Goal: Book appointment/travel/reservation

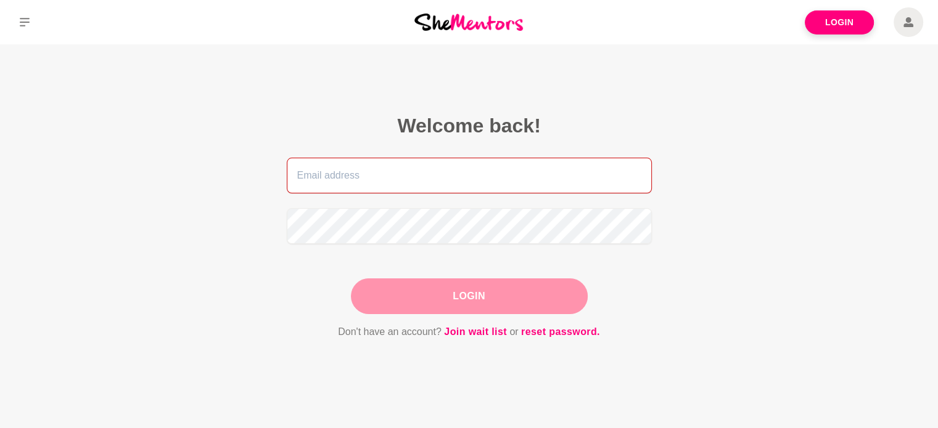
type input "[EMAIL_ADDRESS][DOMAIN_NAME]"
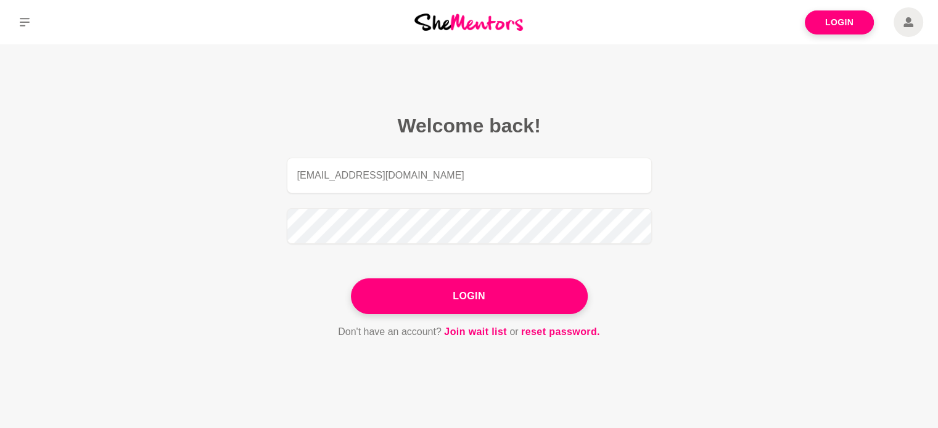
click at [506, 300] on div "Login" at bounding box center [469, 297] width 237 height 36
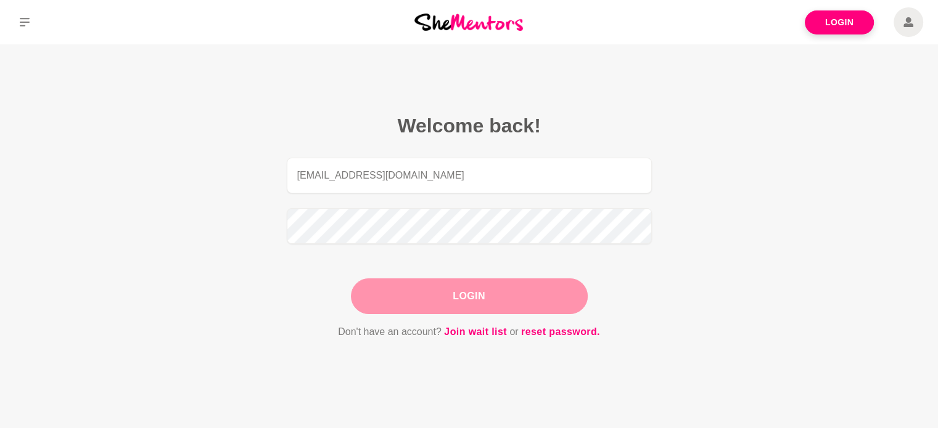
click at [491, 293] on button "Login" at bounding box center [469, 297] width 237 height 36
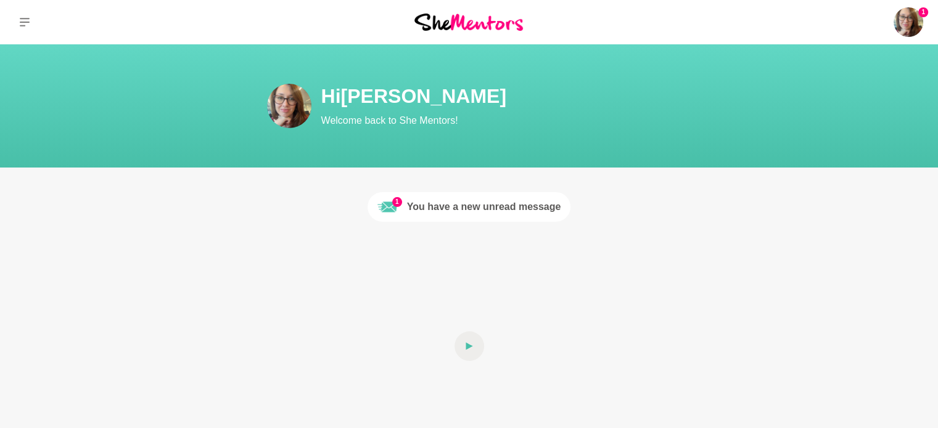
click at [471, 209] on div "You have a new unread message" at bounding box center [484, 207] width 154 height 15
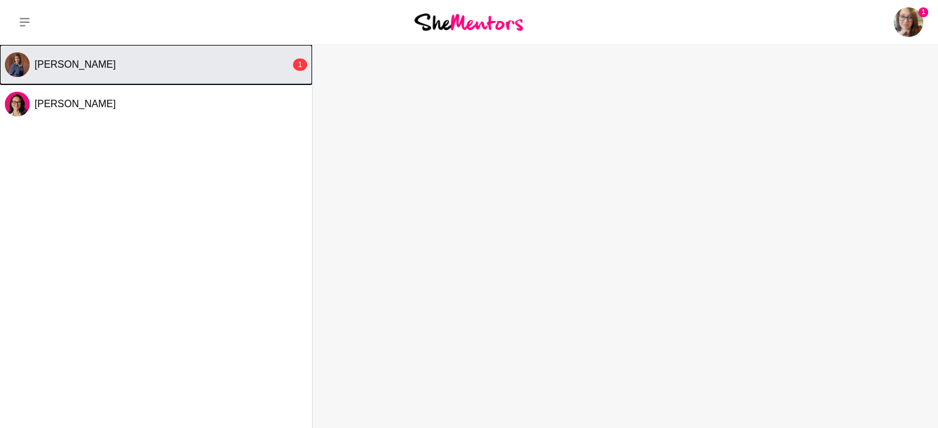
click at [187, 60] on div "[PERSON_NAME]" at bounding box center [163, 65] width 256 height 12
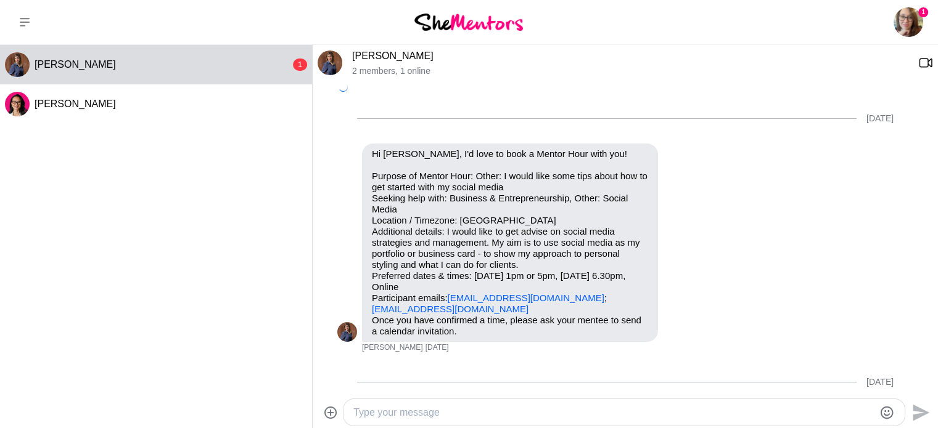
scroll to position [866, 0]
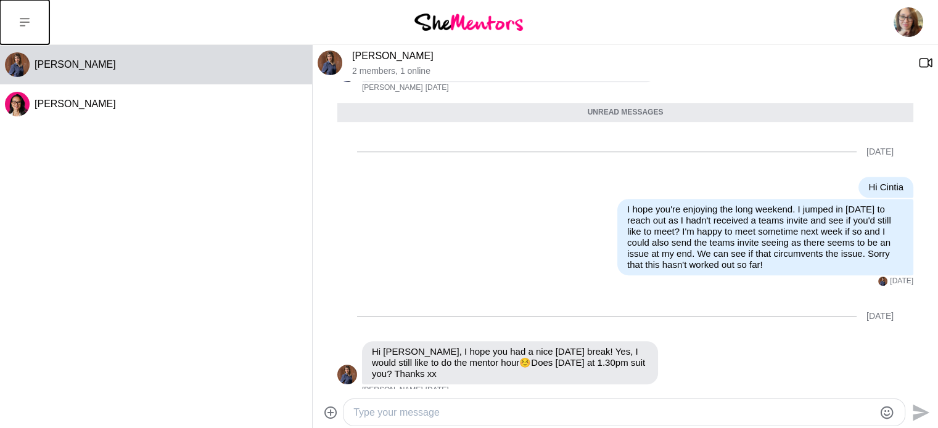
click at [22, 22] on icon at bounding box center [25, 22] width 10 height 9
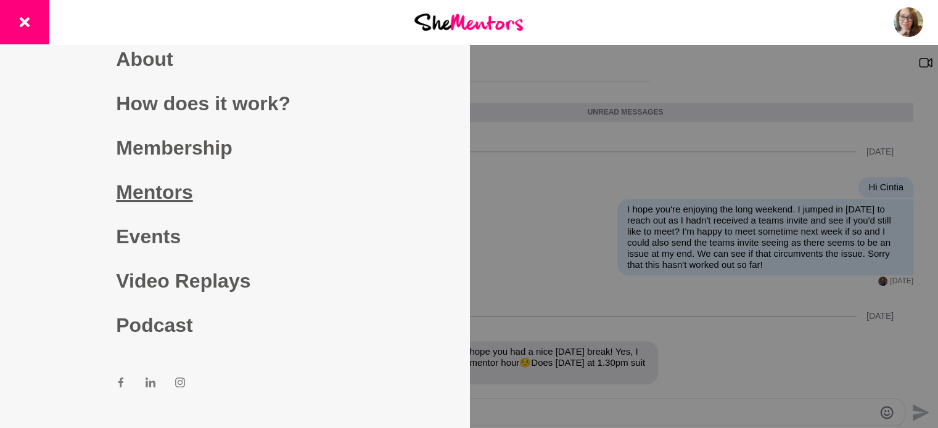
click at [155, 190] on link "Mentors" at bounding box center [234, 192] width 237 height 44
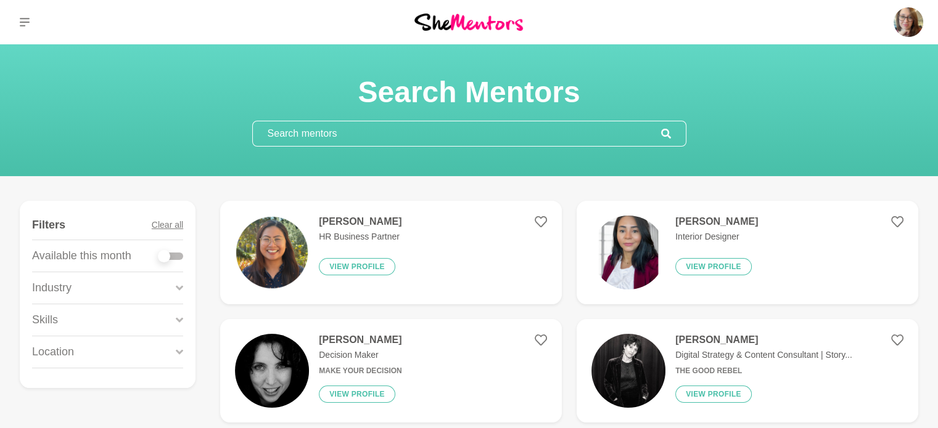
click at [315, 130] on input "text" at bounding box center [457, 133] width 408 height 25
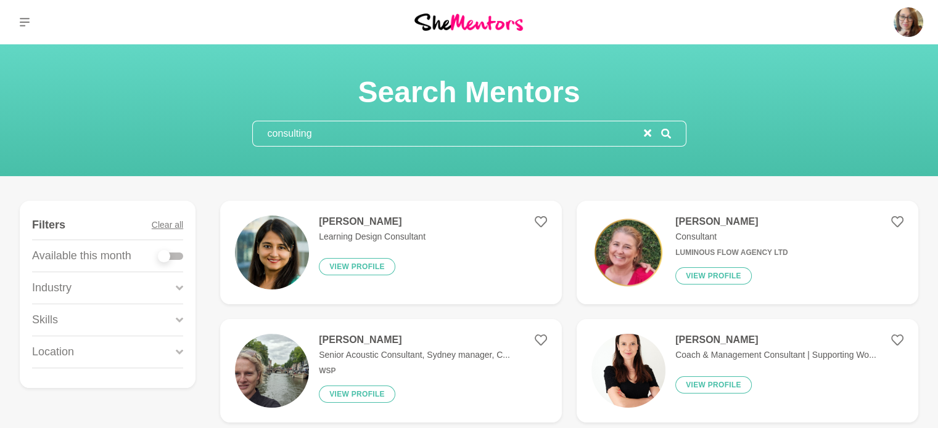
type input "consulting"
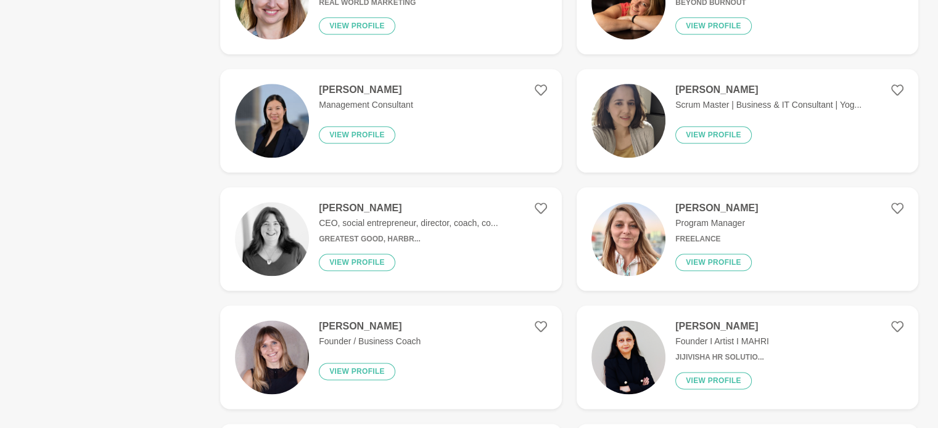
scroll to position [1443, 0]
click at [829, 187] on figure "[PERSON_NAME] Program Manager Freelance View profile" at bounding box center [747, 239] width 342 height 104
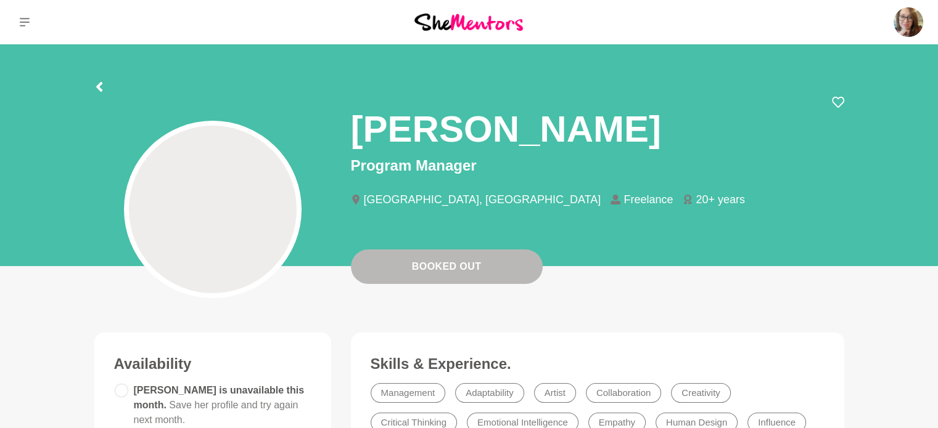
scroll to position [10, 0]
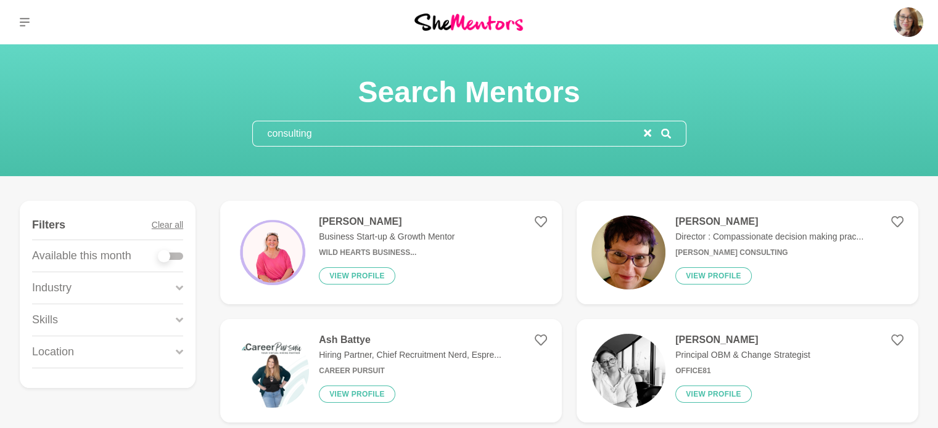
drag, startPoint x: 387, startPoint y: 129, endPoint x: 234, endPoint y: 127, distance: 152.3
click at [234, 127] on section "Search Mentors consulting" at bounding box center [468, 110] width 473 height 73
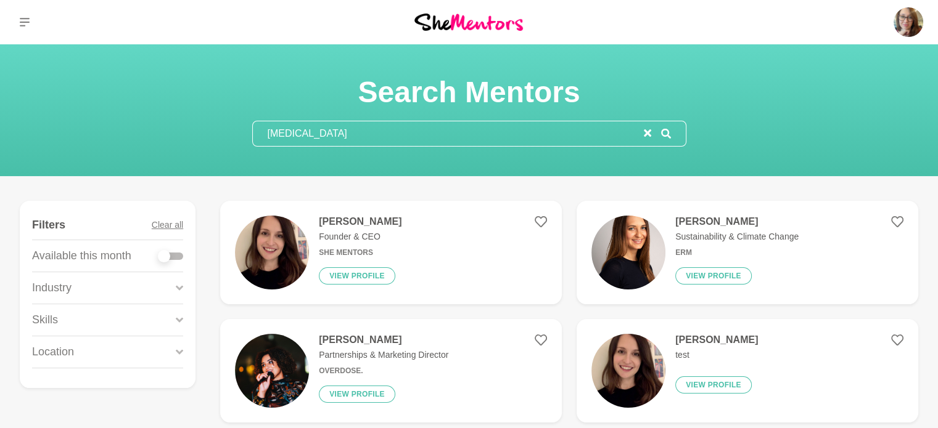
type input "[MEDICAL_DATA]"
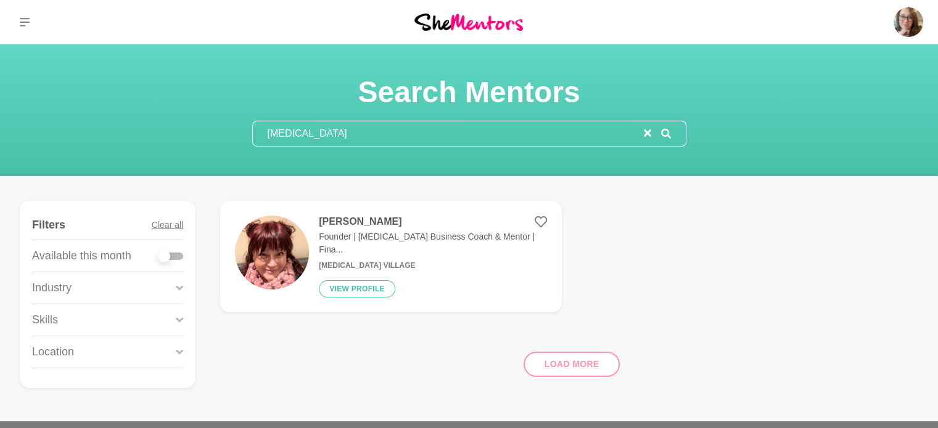
click at [184, 285] on figure "Filters Clear all Available this month Industry Business & Entrepreneurship Ski…" at bounding box center [108, 294] width 176 height 187
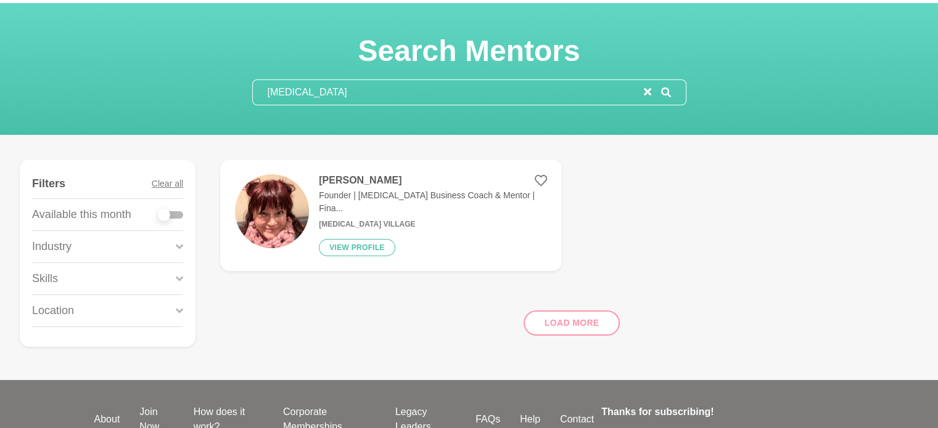
scroll to position [34, 0]
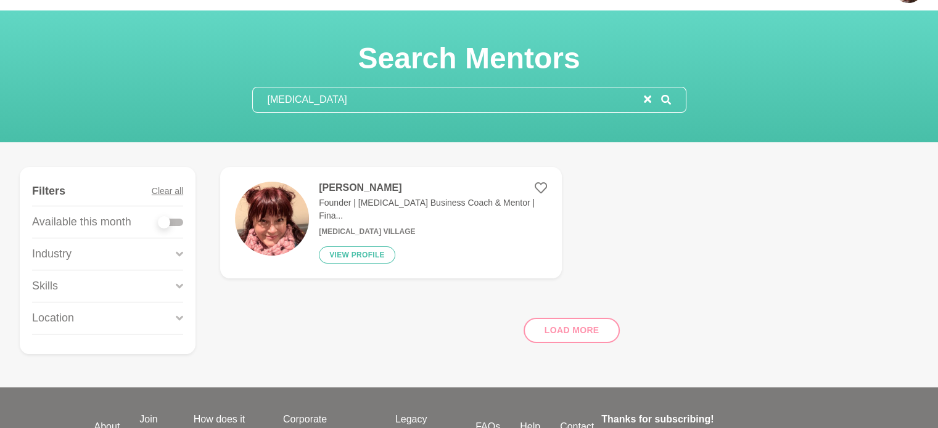
click at [599, 319] on div "Load more" at bounding box center [569, 326] width 698 height 75
click at [571, 322] on div "Load more" at bounding box center [569, 326] width 698 height 75
click at [644, 101] on icon "reset" at bounding box center [647, 99] width 7 height 7
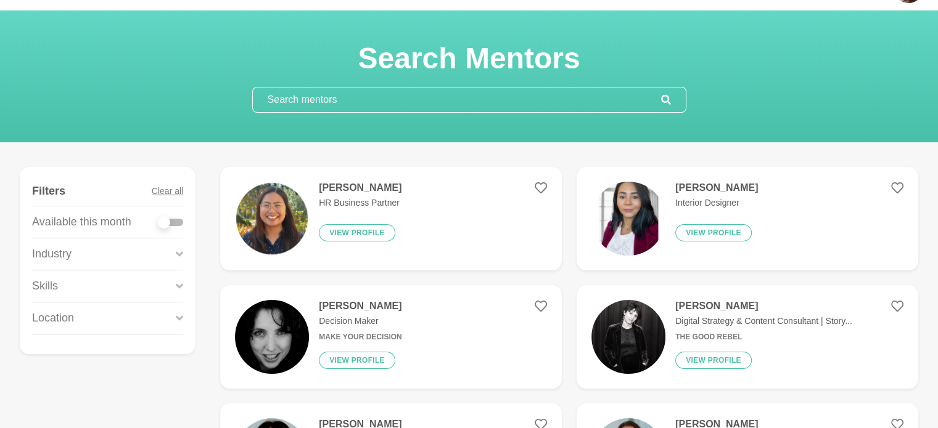
click at [179, 250] on icon at bounding box center [179, 254] width 7 height 17
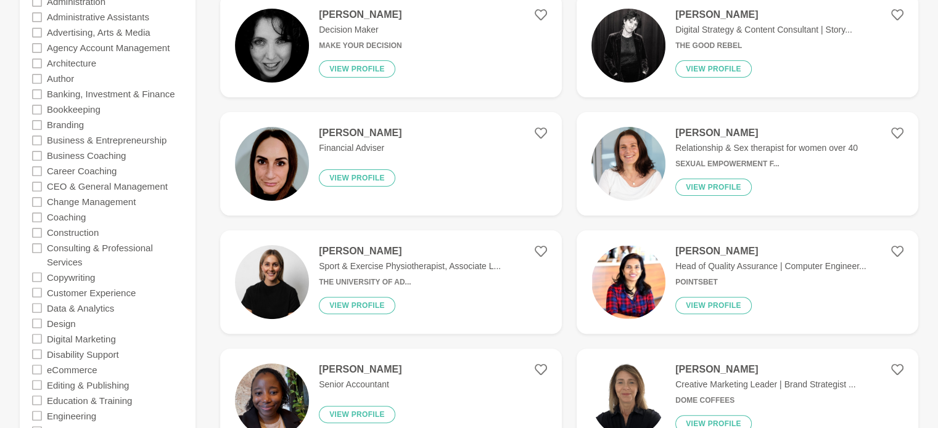
scroll to position [326, 0]
click at [170, 205] on div "Change Management" at bounding box center [107, 201] width 151 height 15
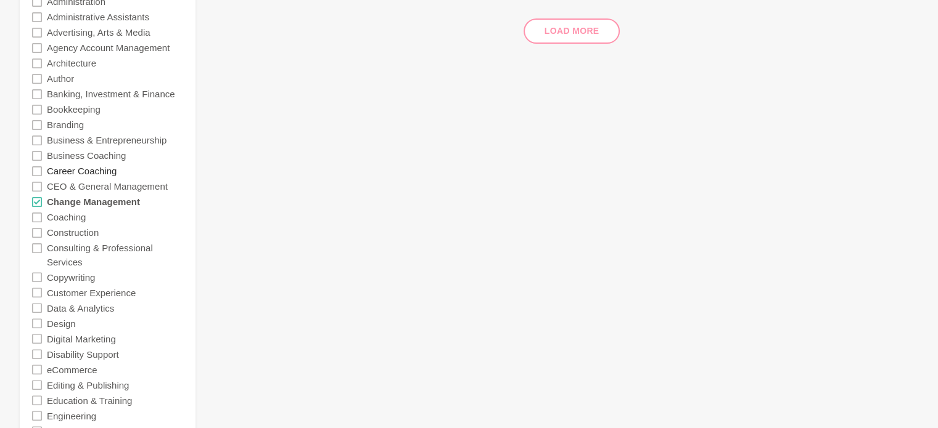
click at [84, 173] on label "Career Coaching" at bounding box center [82, 170] width 70 height 15
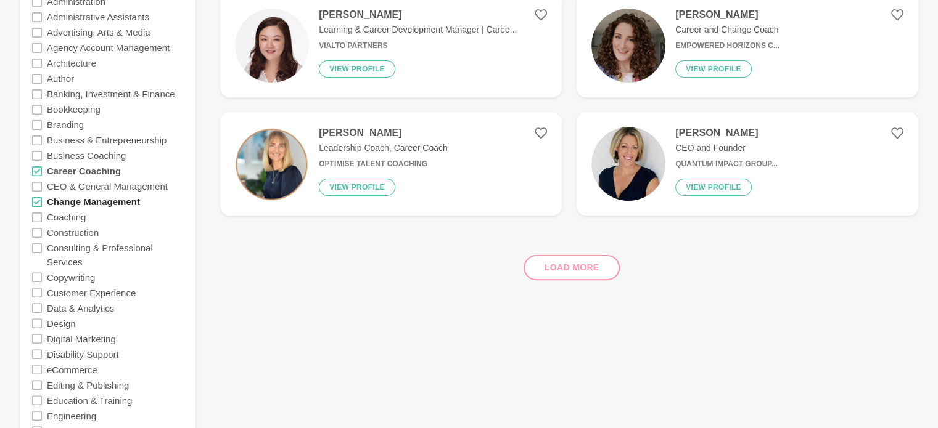
click at [56, 200] on label "Change Management" at bounding box center [93, 201] width 93 height 15
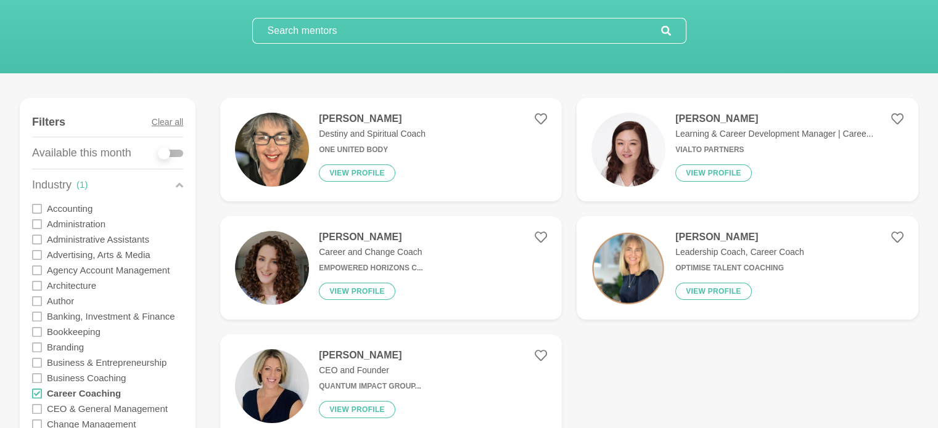
scroll to position [102, 0]
click at [173, 149] on label at bounding box center [170, 151] width 25 height 12
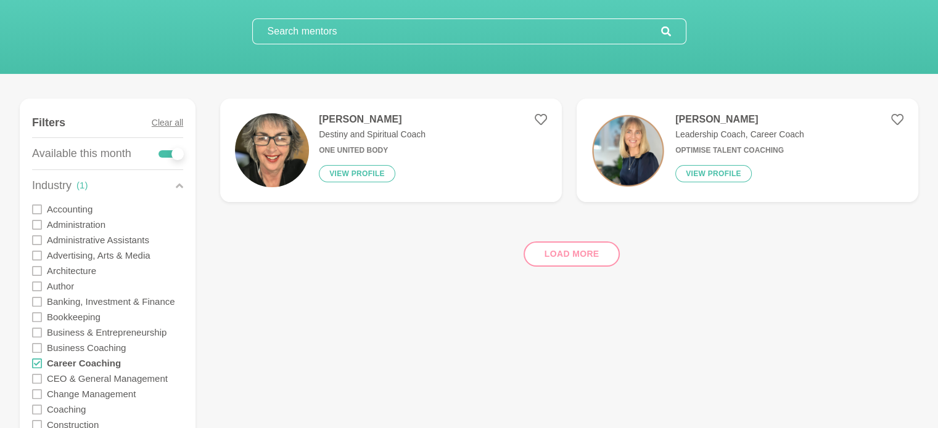
click at [170, 152] on div at bounding box center [170, 153] width 25 height 7
checkbox input "false"
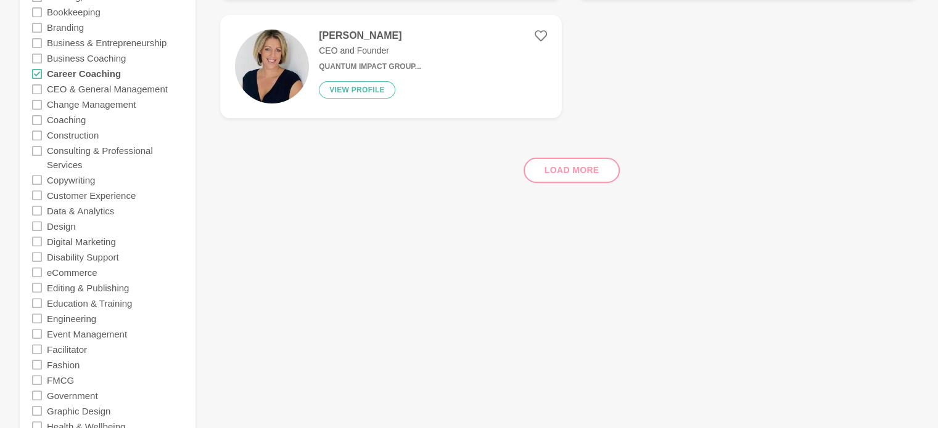
scroll to position [406, 0]
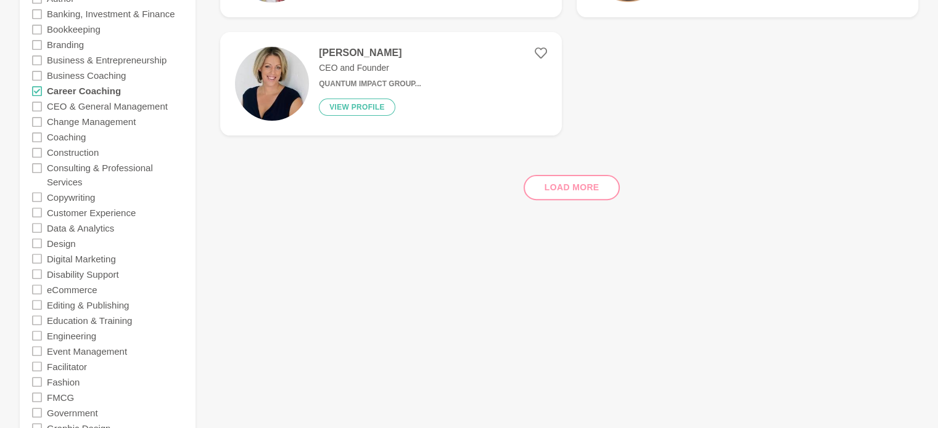
click at [42, 88] on div "Career Coaching" at bounding box center [107, 90] width 151 height 15
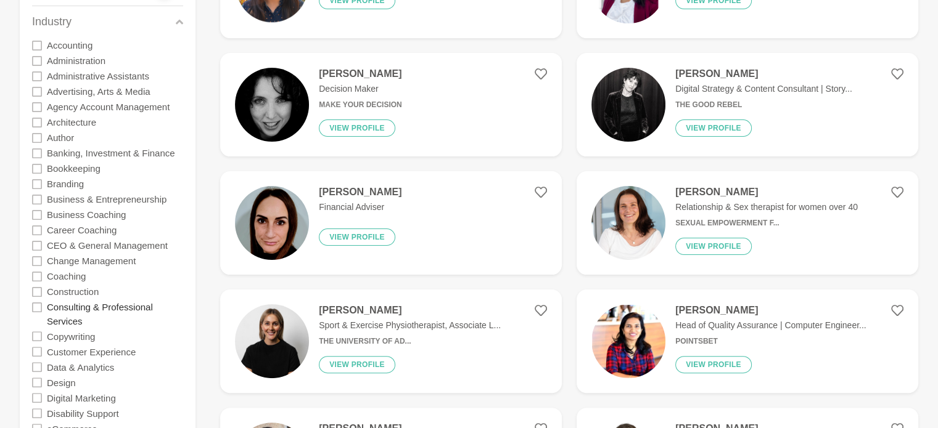
scroll to position [182, 0]
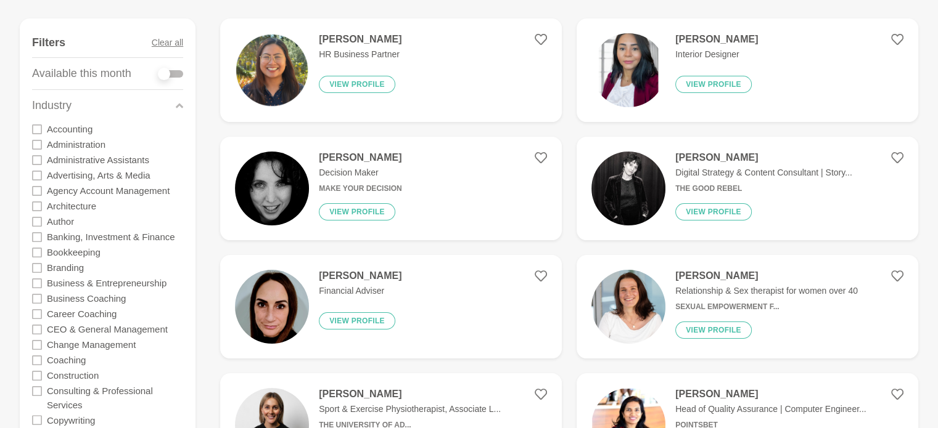
click at [180, 107] on icon at bounding box center [179, 105] width 7 height 17
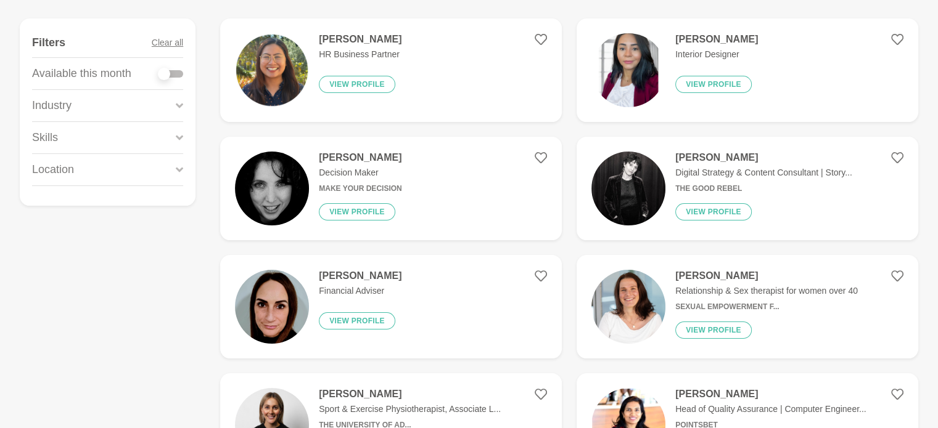
click at [178, 137] on icon at bounding box center [179, 137] width 7 height 5
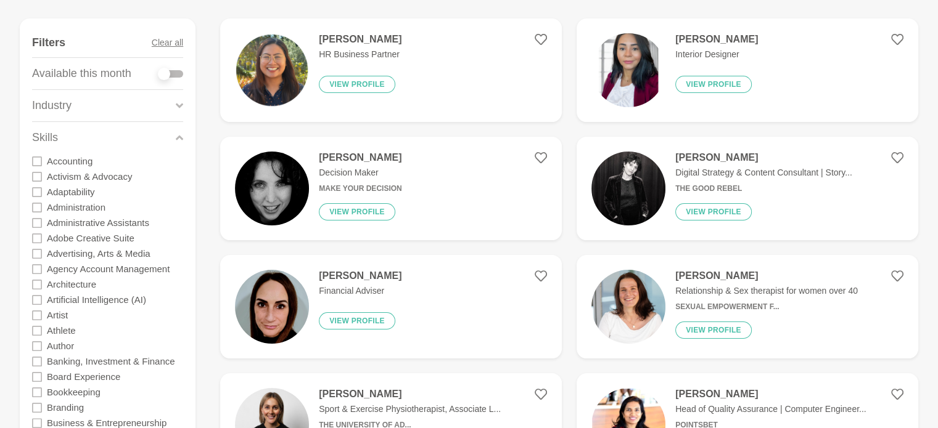
click at [178, 137] on icon at bounding box center [179, 137] width 7 height 5
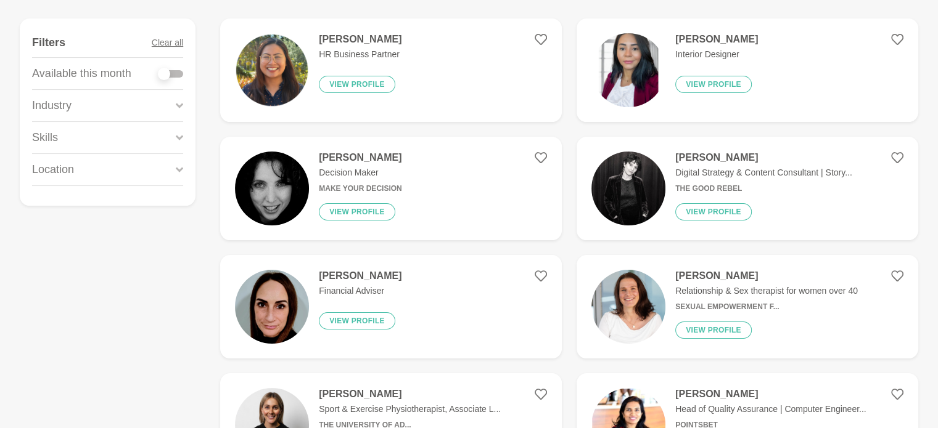
click at [178, 170] on icon at bounding box center [179, 169] width 7 height 5
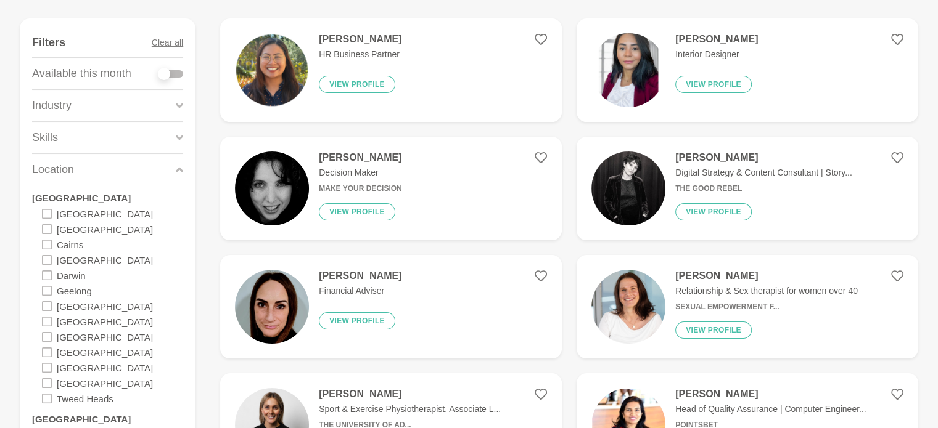
click at [178, 170] on icon at bounding box center [179, 169] width 7 height 5
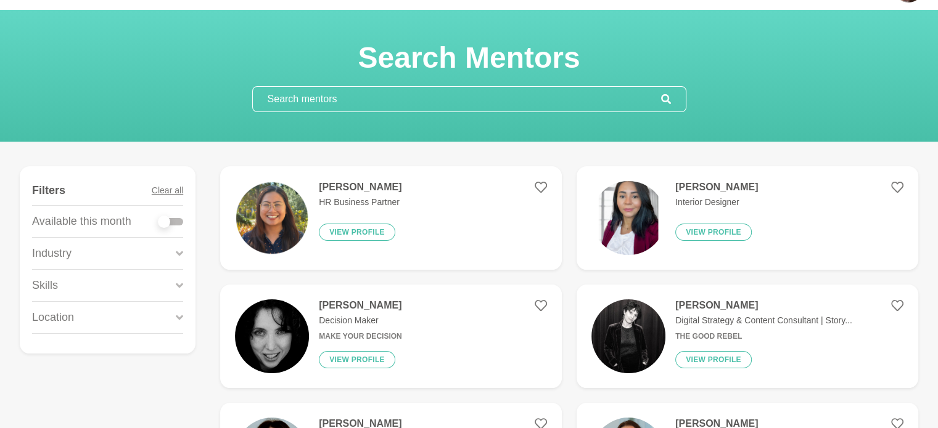
scroll to position [31, 0]
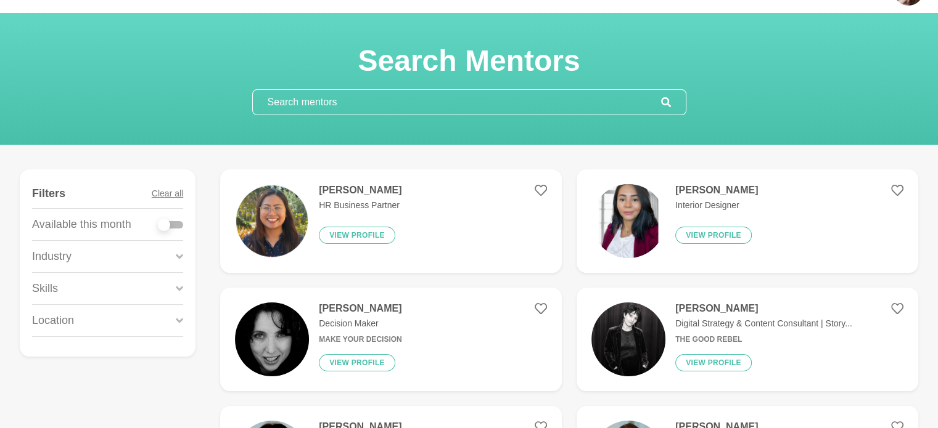
click at [301, 97] on input "text" at bounding box center [457, 102] width 408 height 25
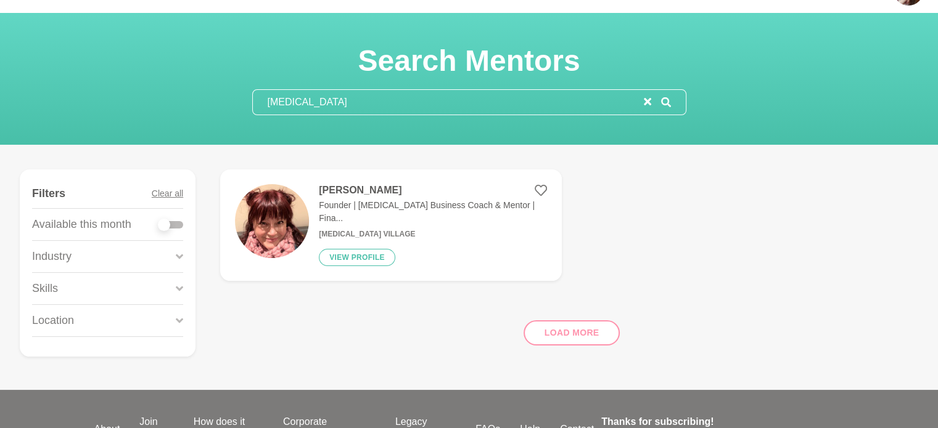
type input "[MEDICAL_DATA]"
click at [350, 200] on p "Founder | [MEDICAL_DATA] Business Coach & Mentor | Fina..." at bounding box center [433, 212] width 228 height 26
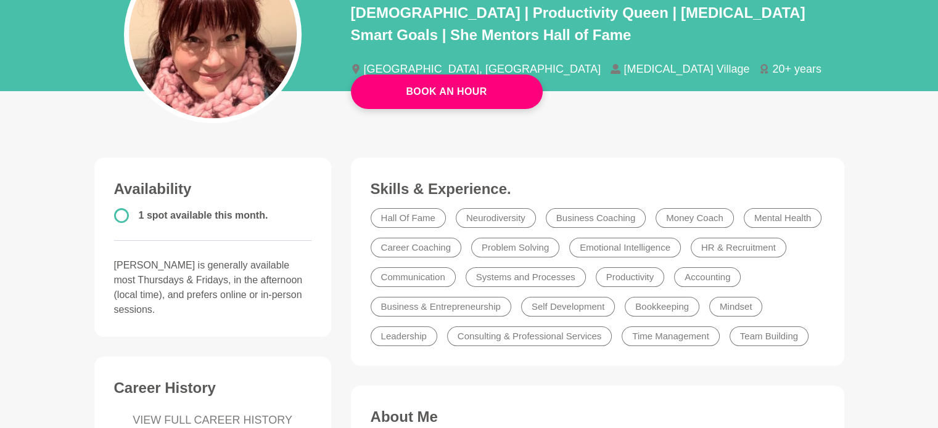
scroll to position [175, 0]
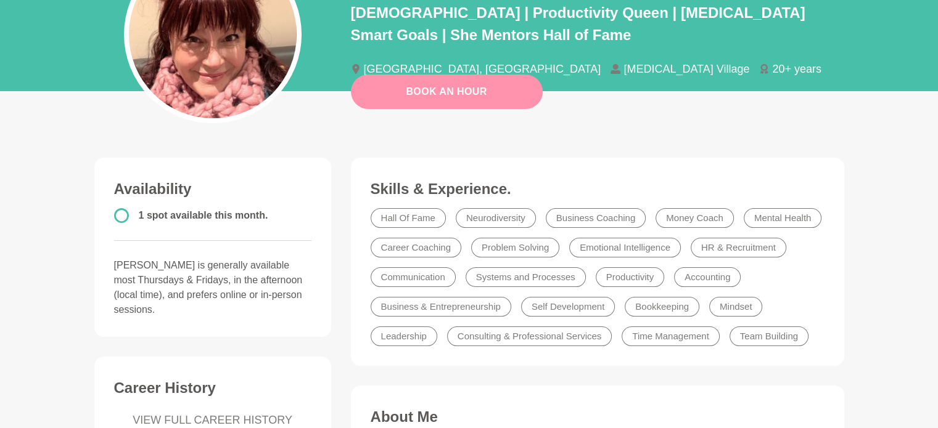
click at [487, 85] on link "Book An Hour" at bounding box center [447, 92] width 192 height 35
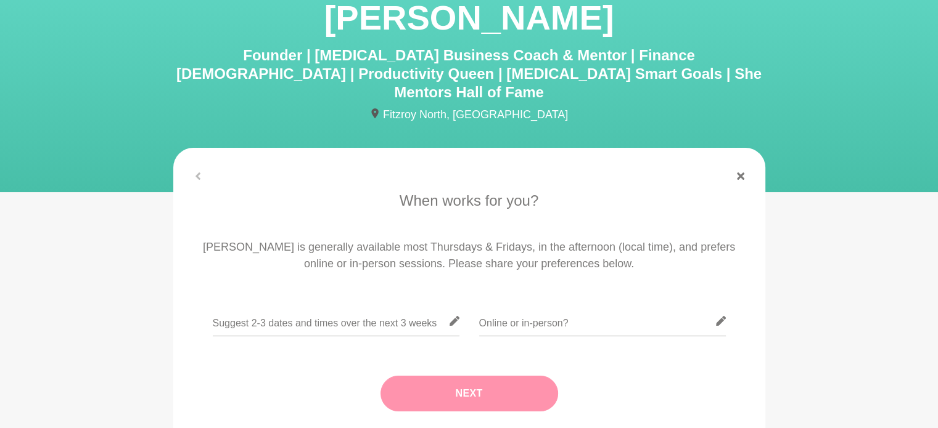
scroll to position [84, 0]
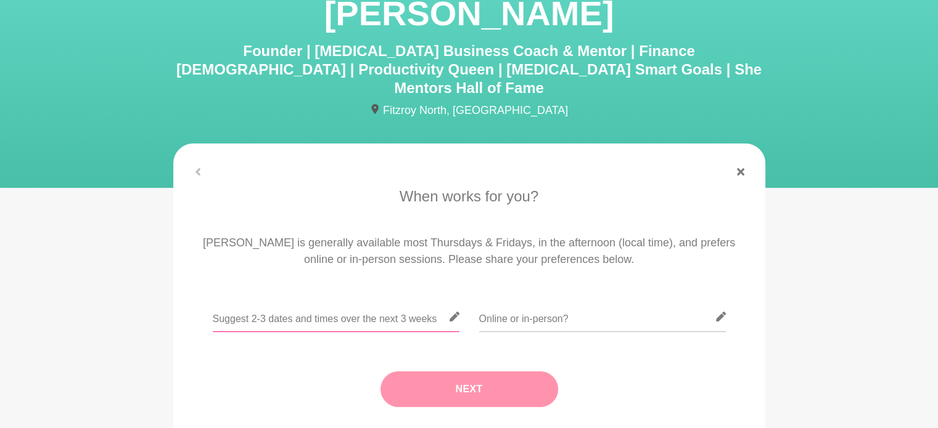
click at [348, 302] on input "text" at bounding box center [336, 317] width 247 height 30
click at [343, 302] on input "text" at bounding box center [336, 317] width 247 height 30
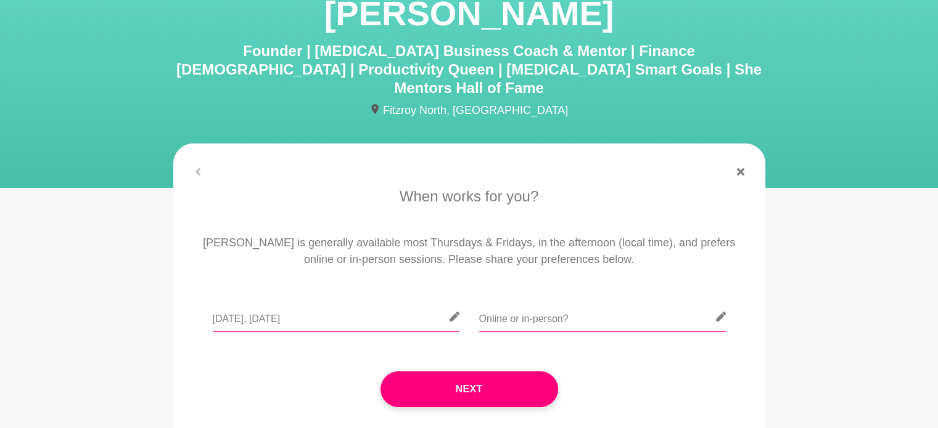
type input "[DATE], [DATE]"
click at [512, 302] on input "text" at bounding box center [602, 317] width 247 height 30
type input "E"
type input "o"
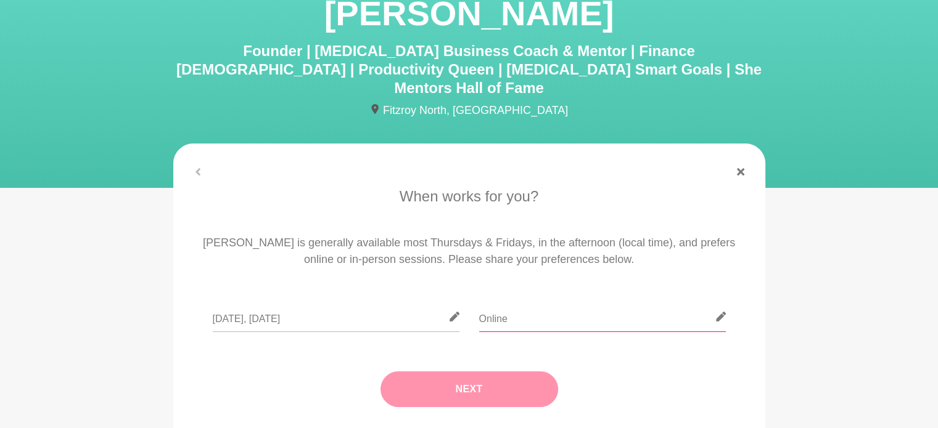
type input "Online"
click at [471, 372] on button "Next" at bounding box center [469, 390] width 178 height 36
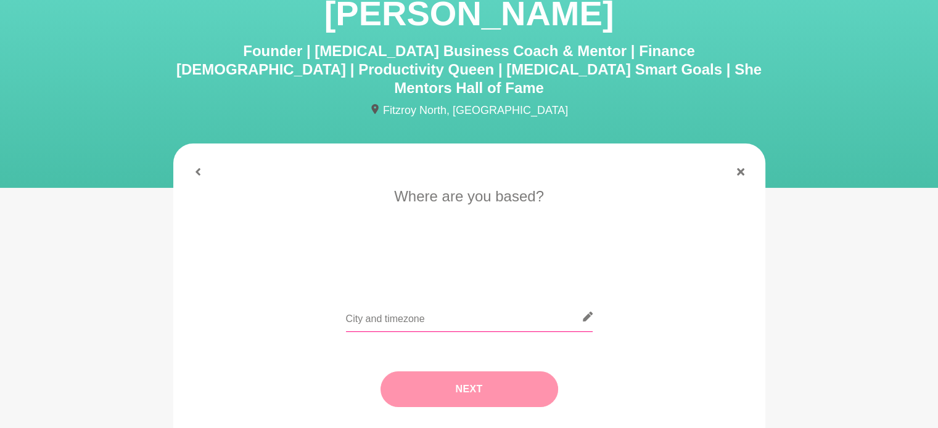
click at [432, 305] on input "text" at bounding box center [469, 317] width 247 height 30
type input "[GEOGRAPHIC_DATA]"
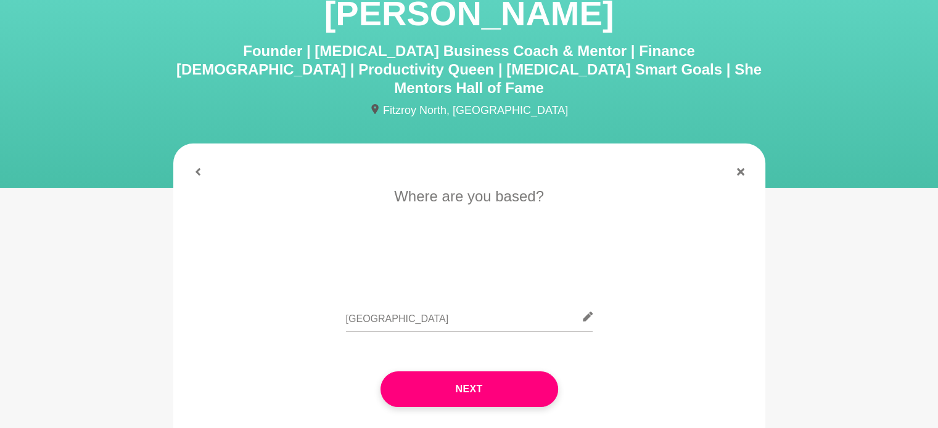
click at [434, 375] on button "Next" at bounding box center [469, 390] width 178 height 36
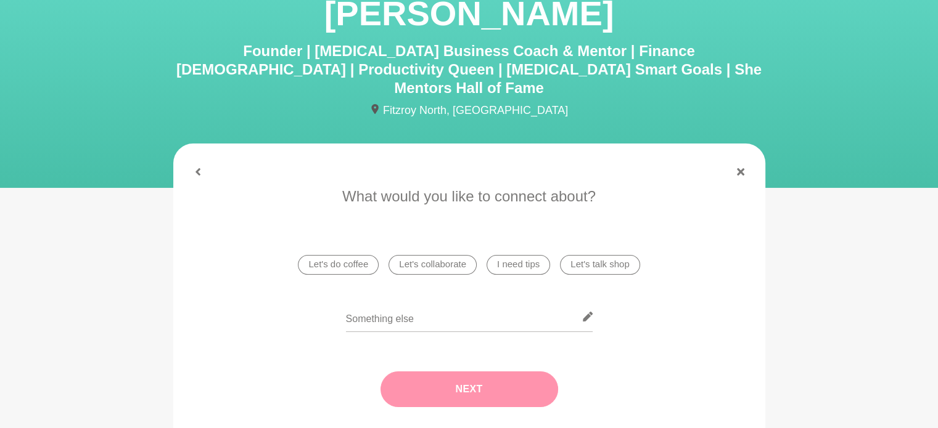
click at [510, 255] on li "I need tips" at bounding box center [517, 265] width 63 height 20
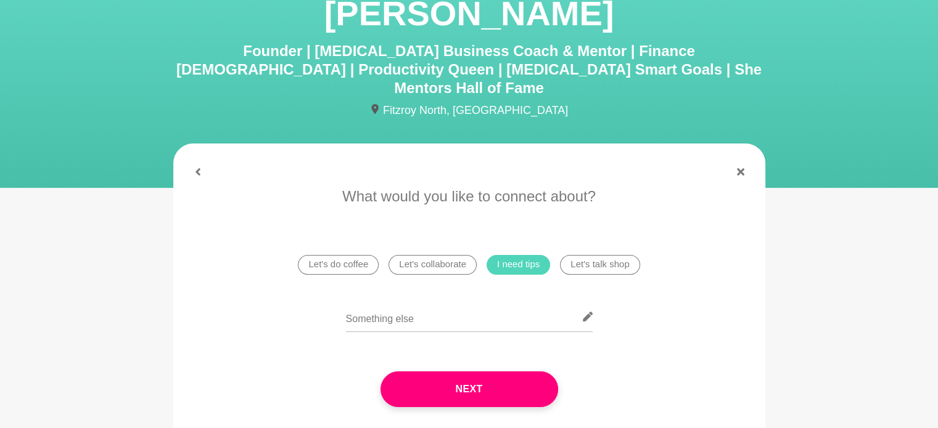
click at [543, 351] on div "Next" at bounding box center [468, 389] width 557 height 85
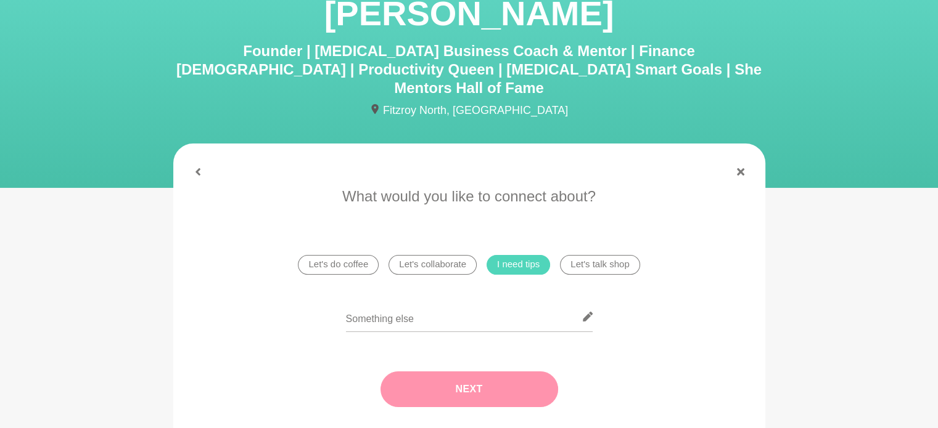
click at [493, 372] on button "Next" at bounding box center [469, 390] width 178 height 36
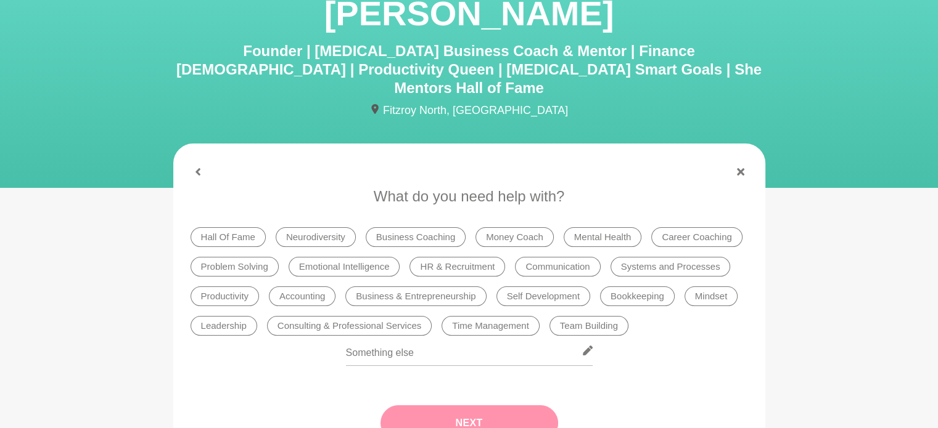
click at [321, 227] on li "Neurodiversity" at bounding box center [316, 237] width 80 height 20
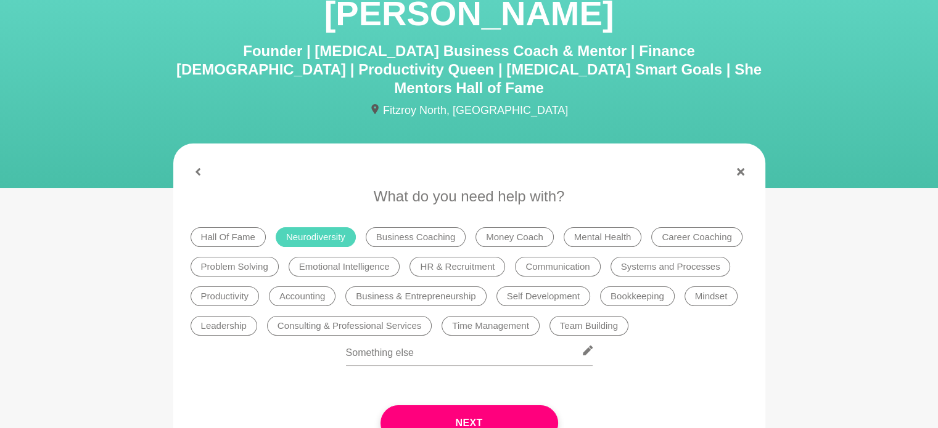
drag, startPoint x: 489, startPoint y: 407, endPoint x: 491, endPoint y: 400, distance: 6.9
click at [491, 406] on button "Next" at bounding box center [469, 424] width 178 height 36
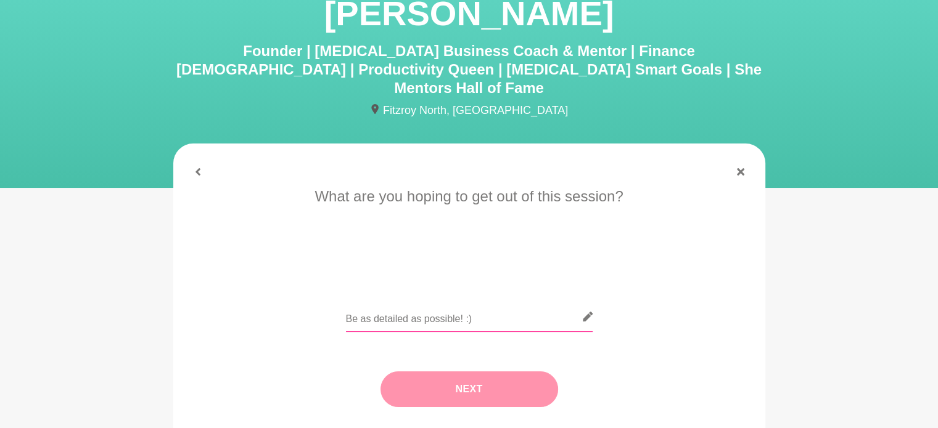
click at [430, 302] on input "text" at bounding box center [469, 317] width 247 height 30
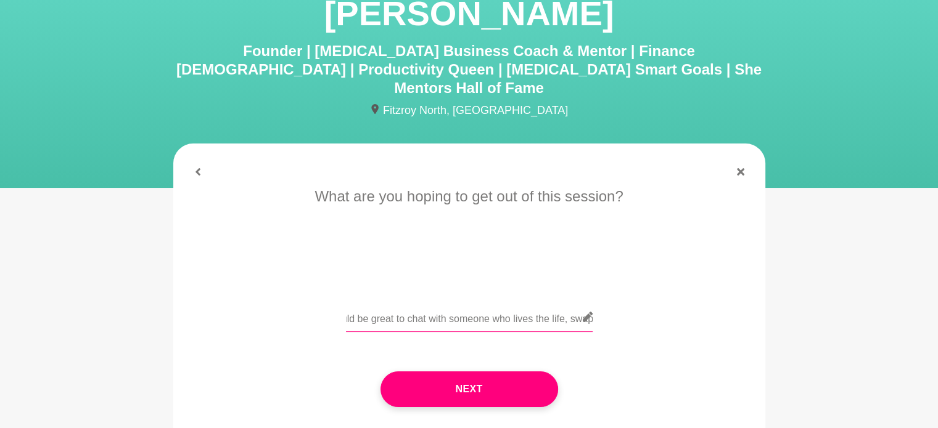
scroll to position [0, 774]
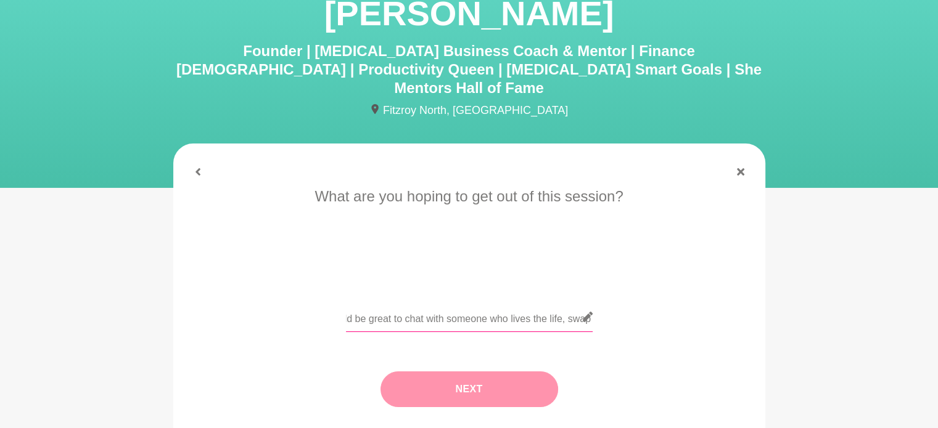
type input "Hi [PERSON_NAME], I'd love to meet with you to talk about [MEDICAL_DATA]. I'm l…"
click at [454, 375] on button "Next" at bounding box center [469, 390] width 178 height 36
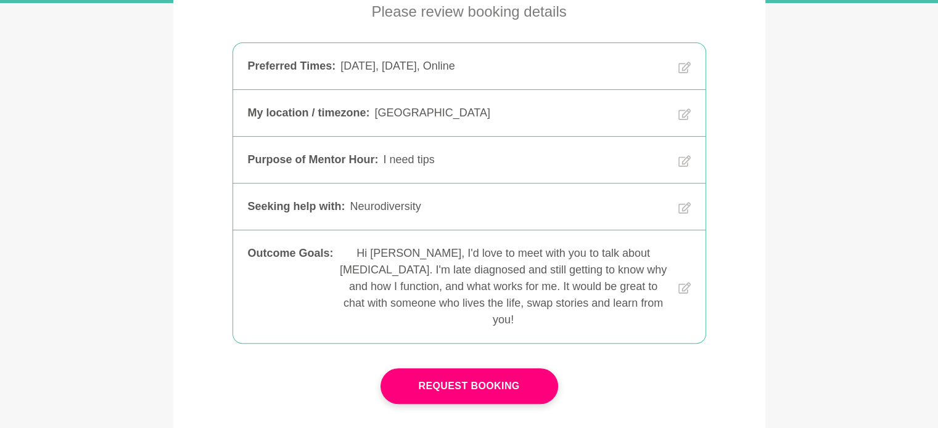
scroll to position [269, 0]
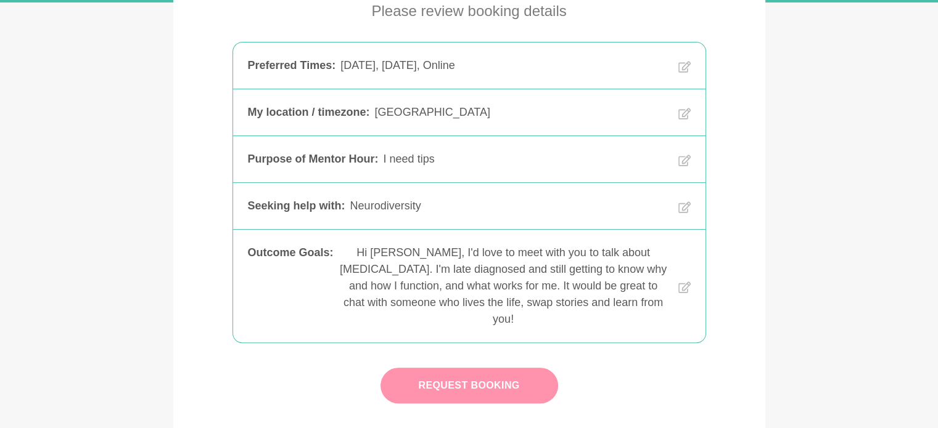
click at [513, 368] on button "Request Booking" at bounding box center [469, 386] width 178 height 36
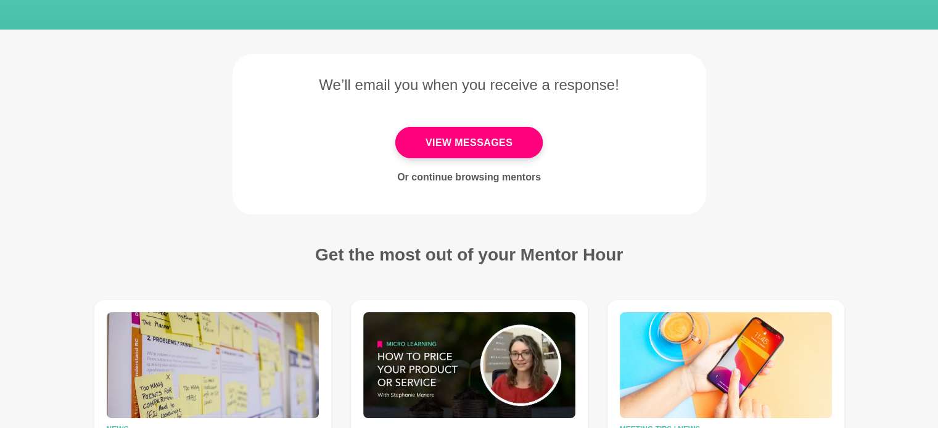
scroll to position [96, 0]
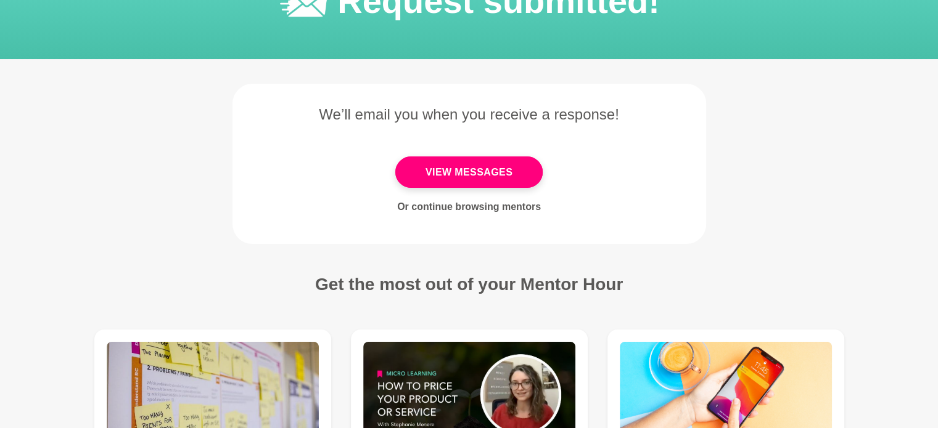
click at [825, 189] on main "Request submitted! We’ll email you when you receive a response! View Messages O…" at bounding box center [469, 295] width 938 height 695
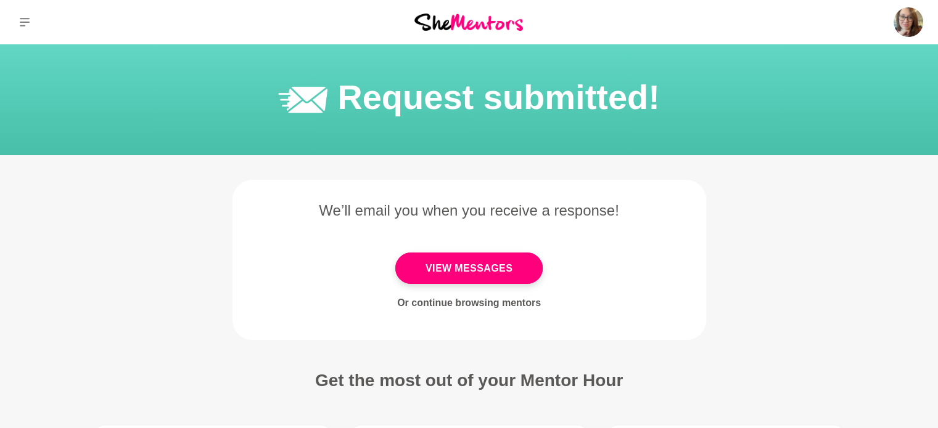
click at [468, 18] on img at bounding box center [468, 22] width 109 height 17
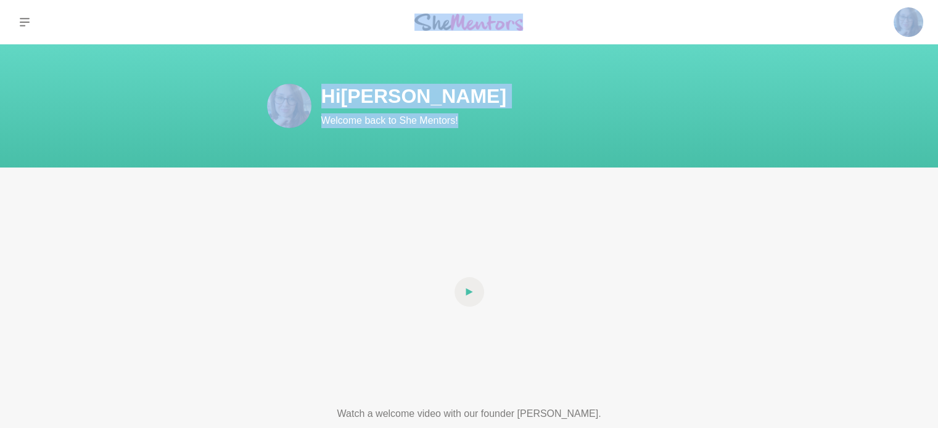
drag, startPoint x: 119, startPoint y: 211, endPoint x: 23, endPoint y: 22, distance: 212.0
click at [23, 22] on icon at bounding box center [25, 22] width 10 height 9
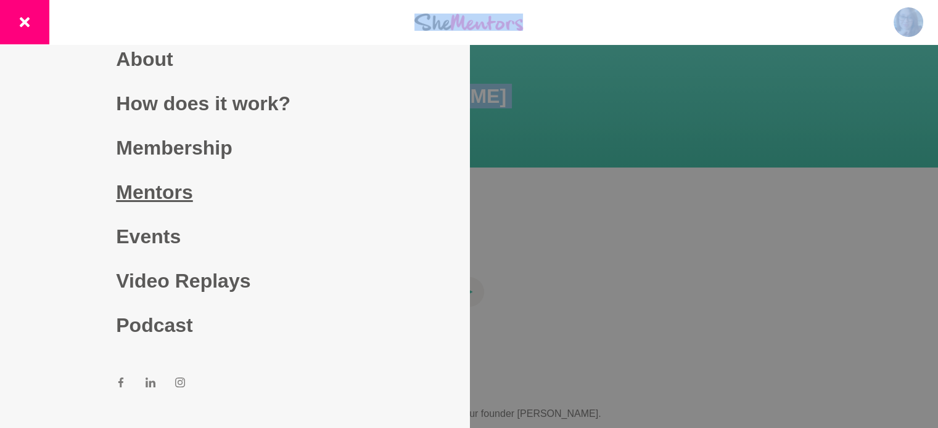
click at [157, 191] on link "Mentors" at bounding box center [234, 192] width 237 height 44
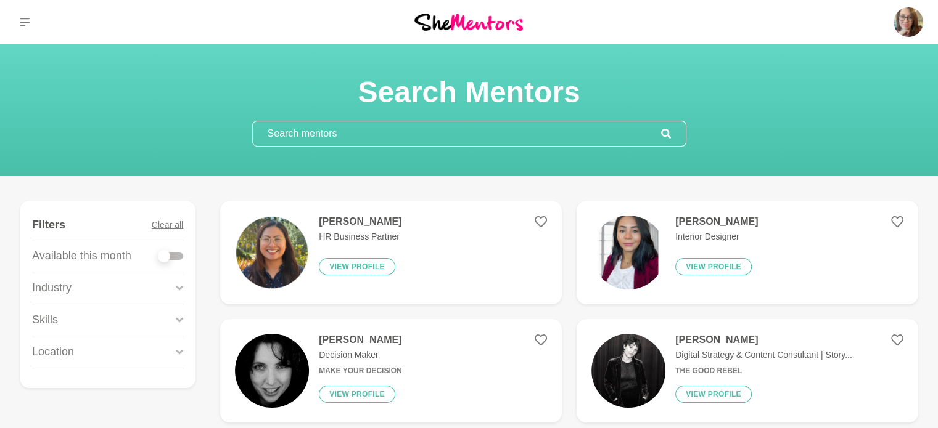
click at [404, 135] on input "text" at bounding box center [457, 133] width 408 height 25
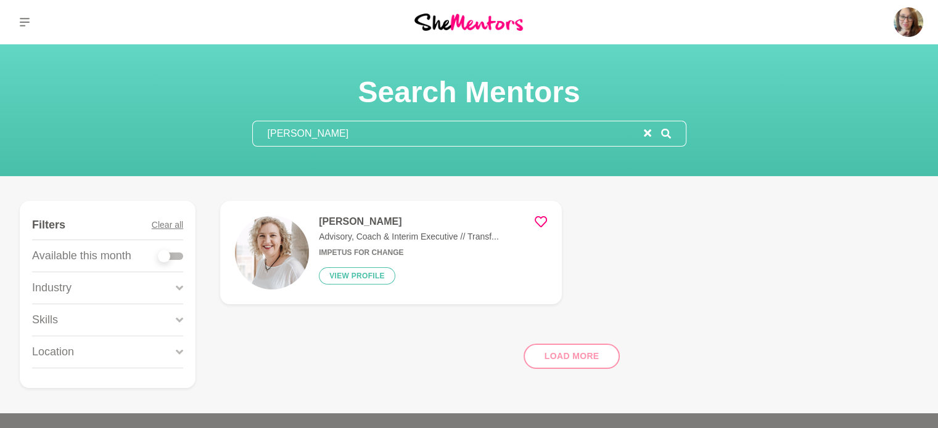
type input "[PERSON_NAME]"
click at [347, 224] on h4 "[PERSON_NAME]" at bounding box center [409, 222] width 180 height 12
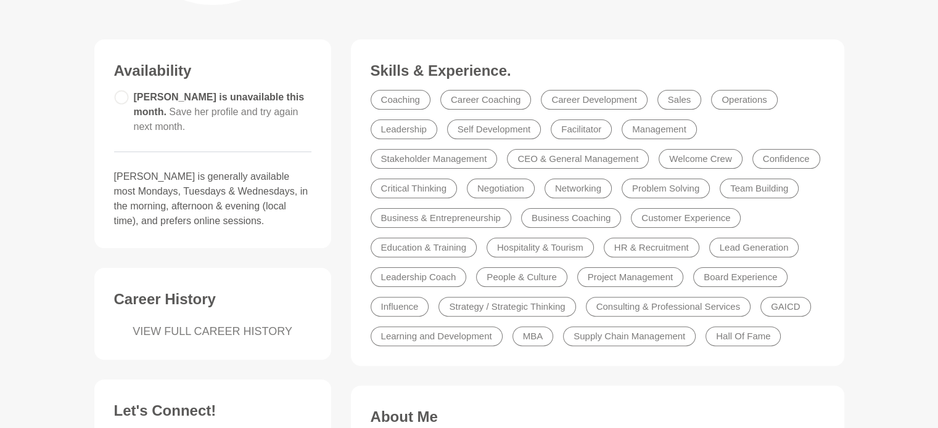
scroll to position [297, 0]
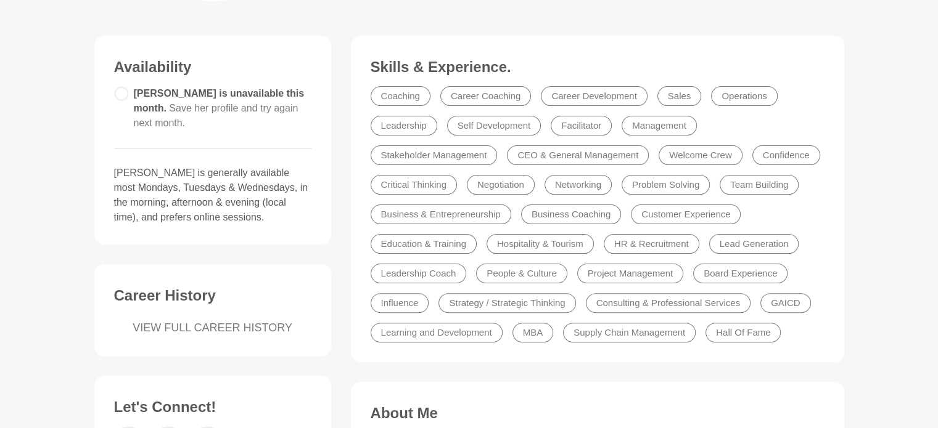
click at [123, 92] on circle at bounding box center [121, 93] width 13 height 13
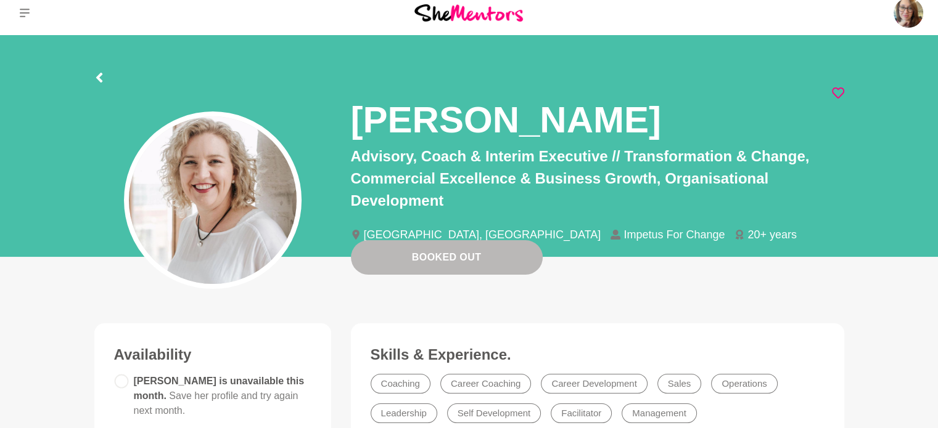
scroll to position [0, 0]
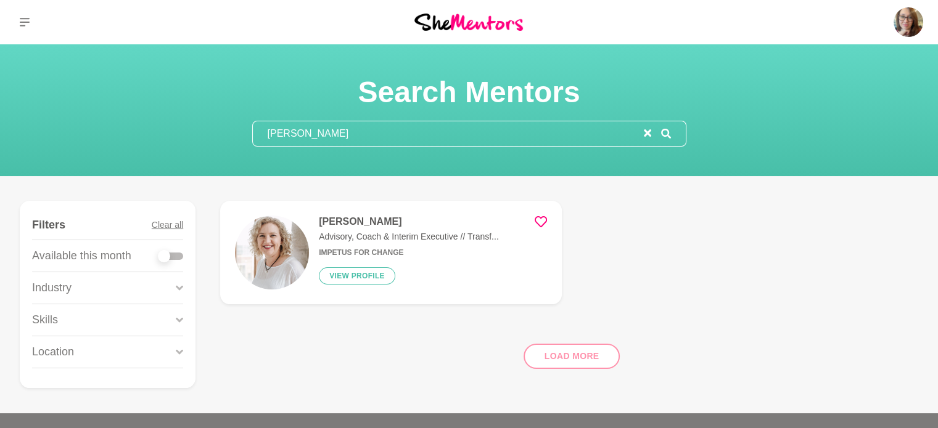
click at [647, 132] on icon "reset" at bounding box center [647, 132] width 7 height 7
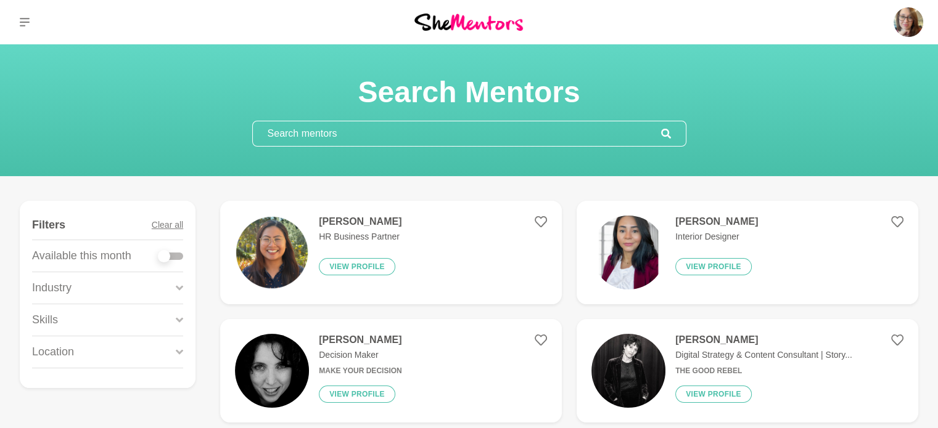
click at [300, 132] on input "text" at bounding box center [457, 133] width 408 height 25
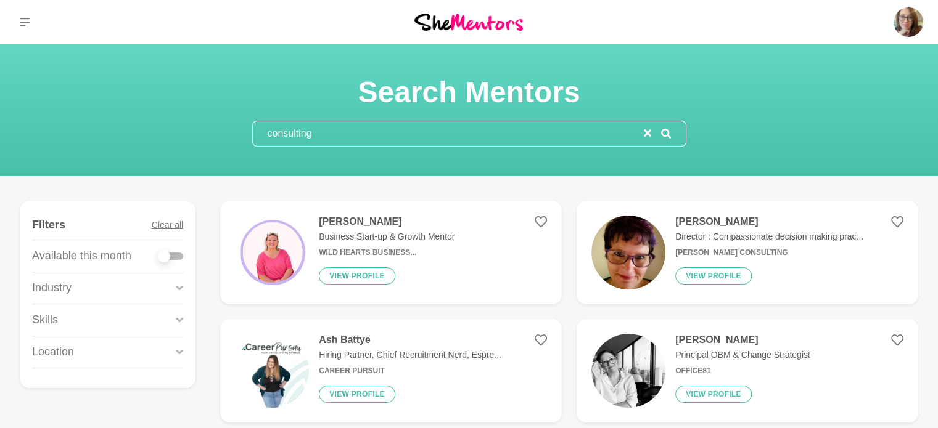
drag, startPoint x: 331, startPoint y: 133, endPoint x: 150, endPoint y: 136, distance: 181.3
click at [150, 136] on div "Search Mentors consulting" at bounding box center [469, 110] width 908 height 73
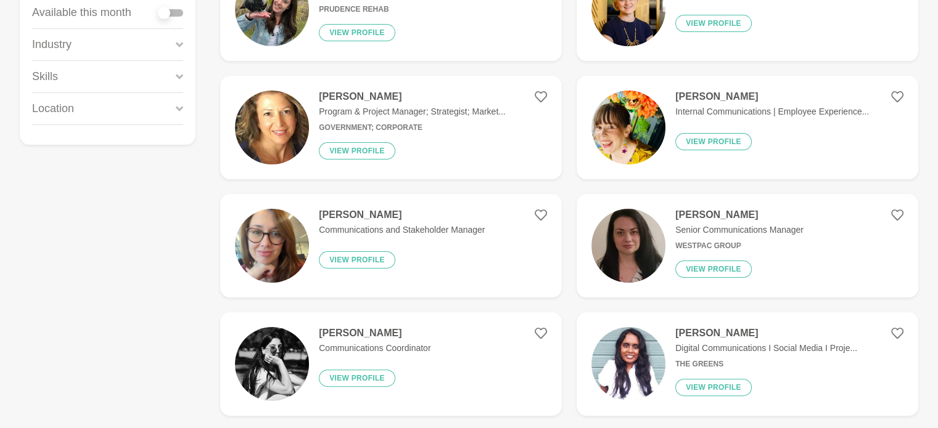
scroll to position [244, 0]
type input "communications"
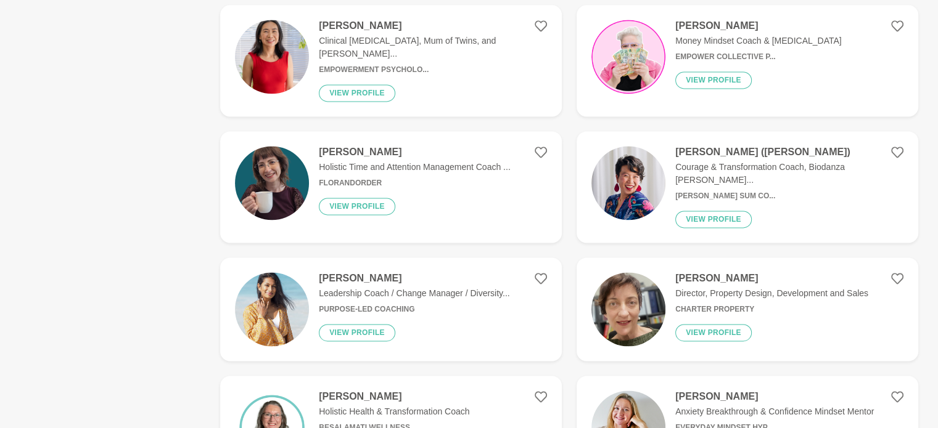
scroll to position [1756, 0]
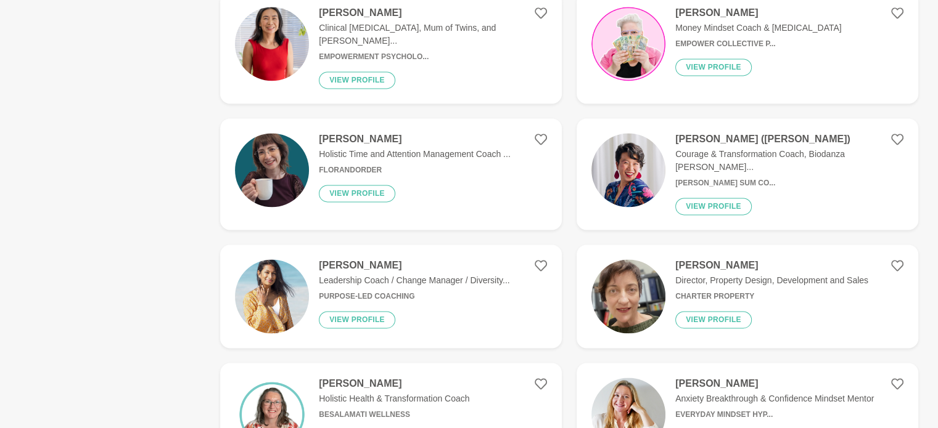
click at [407, 133] on h4 "[PERSON_NAME]" at bounding box center [415, 139] width 192 height 12
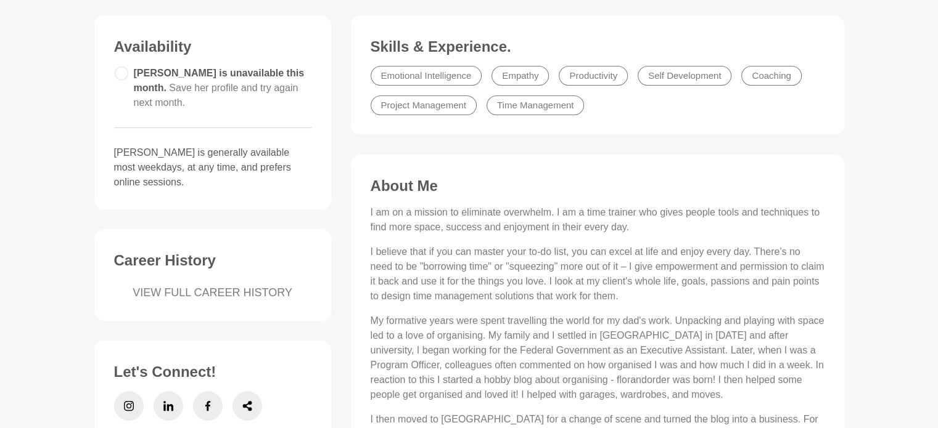
scroll to position [318, 0]
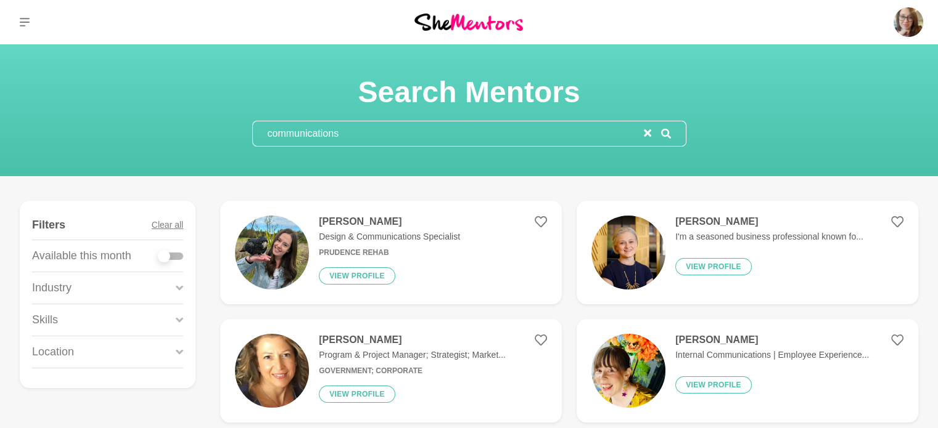
drag, startPoint x: 354, startPoint y: 137, endPoint x: 178, endPoint y: 134, distance: 176.3
click at [178, 134] on div "Search Mentors communications" at bounding box center [469, 110] width 908 height 73
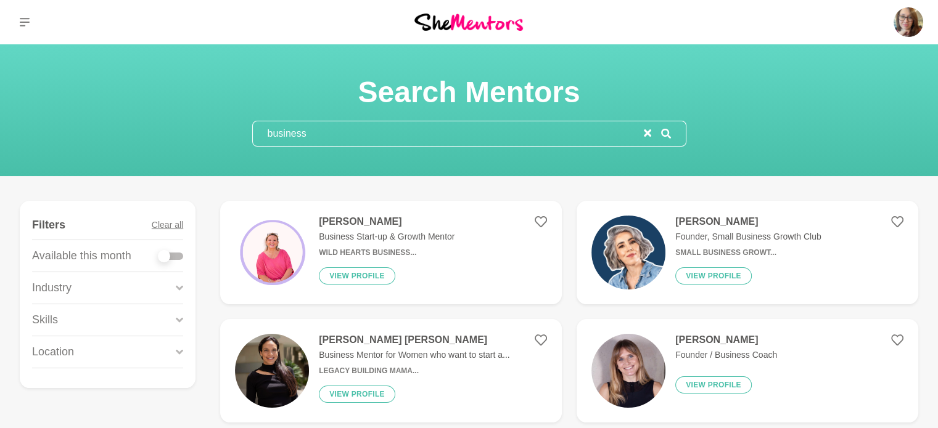
type input "business"
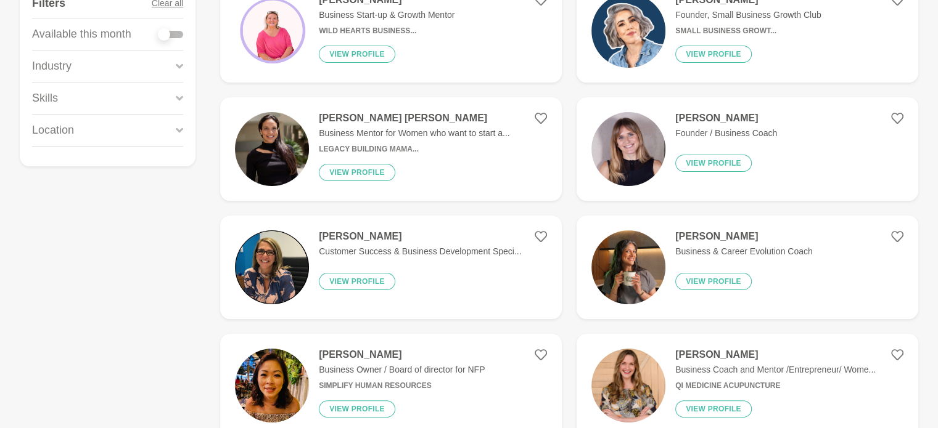
scroll to position [221, 0]
click at [394, 133] on p "Business Mentor for Women who want to start a..." at bounding box center [414, 134] width 190 height 13
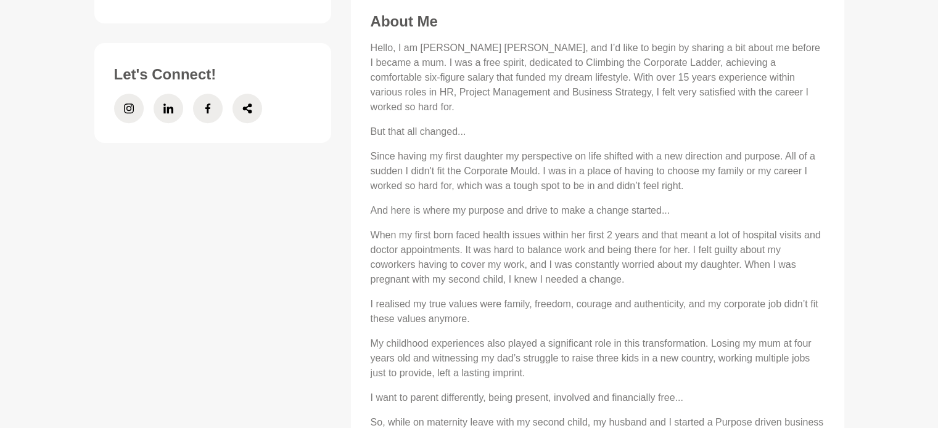
scroll to position [597, 0]
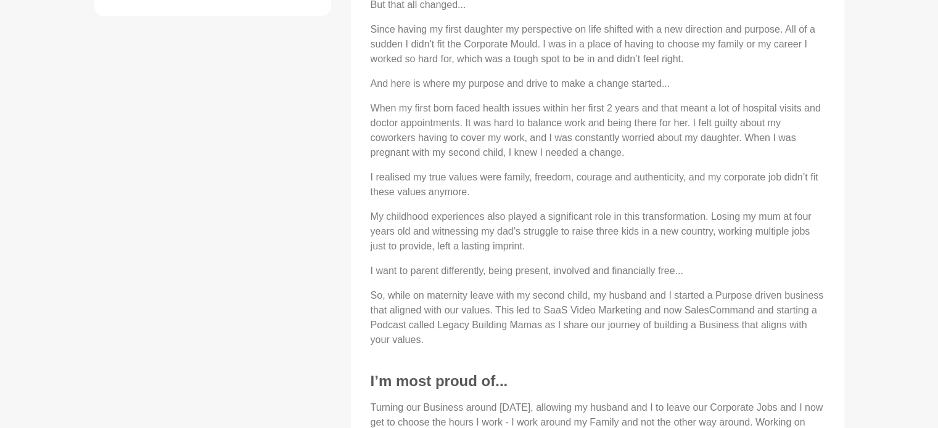
click at [472, 247] on div "Hello, I am [PERSON_NAME] [PERSON_NAME], and I’d like to begin by sharing a bit…" at bounding box center [598, 131] width 454 height 434
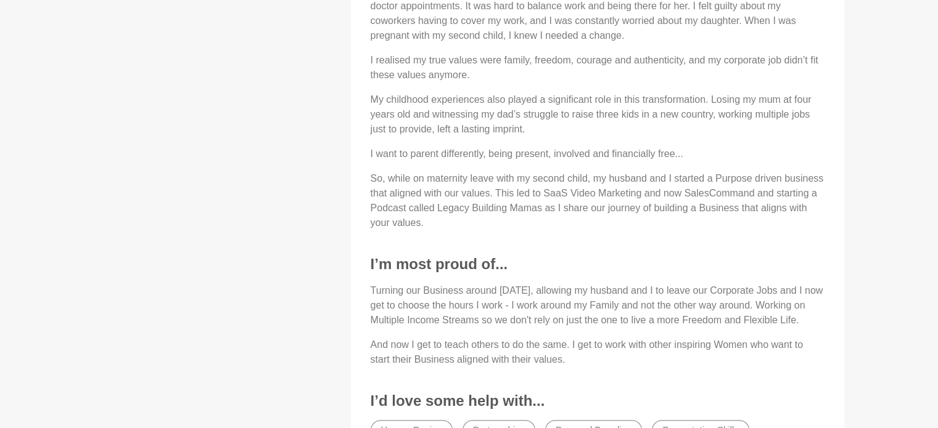
scroll to position [895, 0]
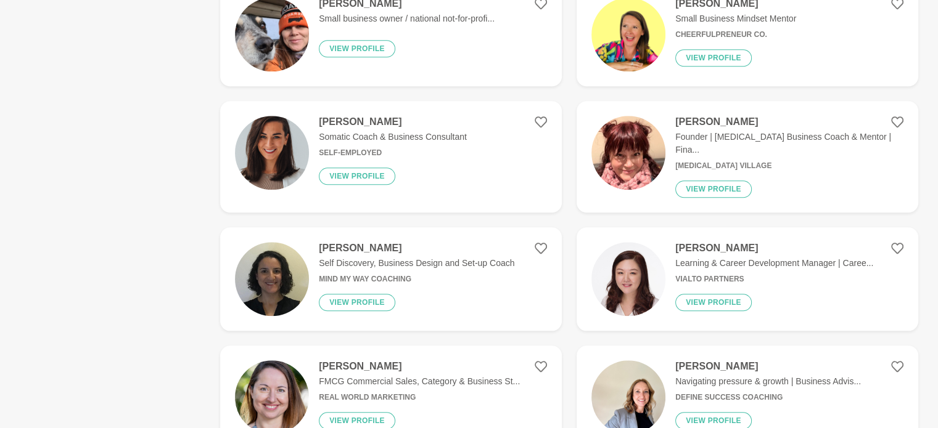
scroll to position [1166, 0]
